Goal: Task Accomplishment & Management: Complete application form

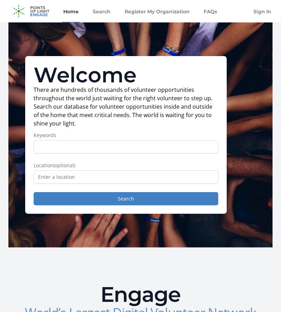
drag, startPoint x: 0, startPoint y: 0, endPoint x: 59, endPoint y: 146, distance: 157.8
click at [59, 146] on input "Keywords" at bounding box center [126, 146] width 185 height 13
click at [59, 172] on input "text" at bounding box center [126, 176] width 185 height 13
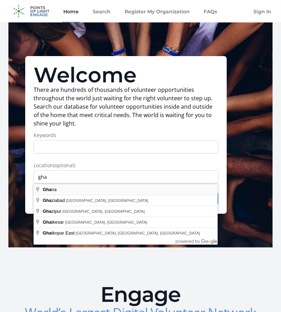
type input "Ghana"
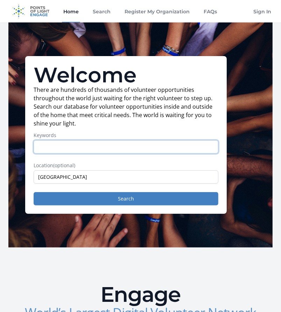
click at [57, 142] on input "Keywords" at bounding box center [126, 146] width 185 height 13
type input "Education"
click at [34, 192] on button "Search" at bounding box center [126, 198] width 185 height 13
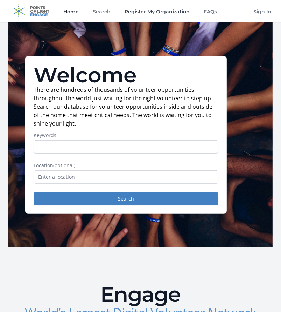
click at [164, 12] on link "Register My Organization" at bounding box center [157, 11] width 68 height 22
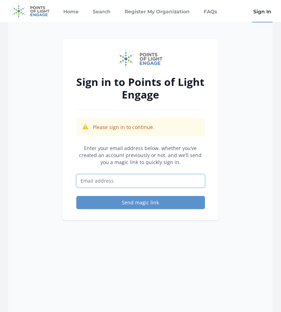
click at [105, 182] on input "Email address" at bounding box center [140, 180] width 129 height 13
type input "[EMAIL_ADDRESS][DOMAIN_NAME]"
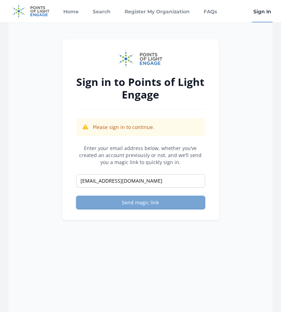
click at [123, 203] on button "Send magic link" at bounding box center [140, 202] width 129 height 13
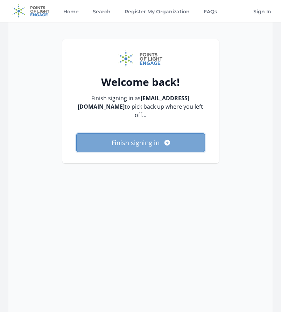
click at [143, 133] on button "Finish signing in" at bounding box center [140, 142] width 129 height 19
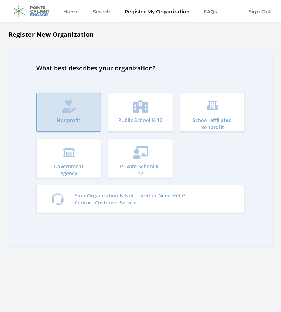
click at [81, 107] on button "Nonprofit" at bounding box center [68, 111] width 65 height 39
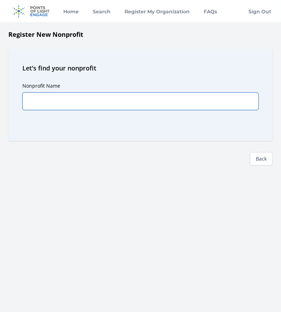
click at [90, 104] on input "Nonprofit Name" at bounding box center [140, 101] width 236 height 18
type input "h"
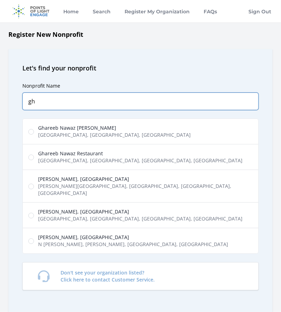
type input "g"
click at [99, 108] on input "y" at bounding box center [140, 101] width 236 height 18
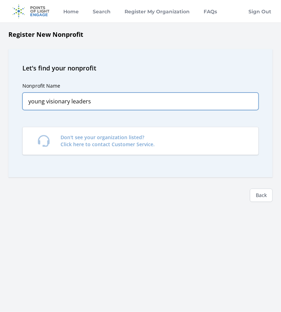
type input "young visionary leaders"
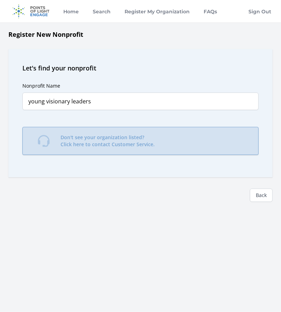
click at [69, 138] on p "Don't see your organization listed? Click here to contact Customer Service." at bounding box center [108, 141] width 94 height 14
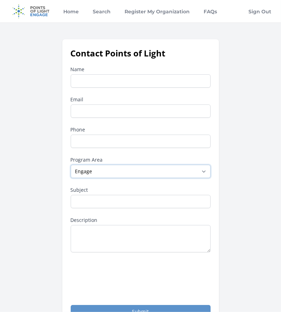
click at [93, 174] on select "--None-- Daily Point of Light Award Disney Family Volunteer Rewards Global Netw…" at bounding box center [141, 171] width 140 height 13
click at [64, 154] on div "Contact Points of Light Name Email Phone Program Area --None-- Daily Point of L…" at bounding box center [140, 182] width 157 height 287
click at [91, 198] on input "Subject" at bounding box center [141, 201] width 140 height 13
click at [82, 78] on input "Name" at bounding box center [141, 80] width 140 height 13
click at [47, 203] on div "Contact Points of Light Name Email Phone Program Area --None-- Daily Point of L…" at bounding box center [140, 182] width 264 height 287
